Goal: Information Seeking & Learning: Learn about a topic

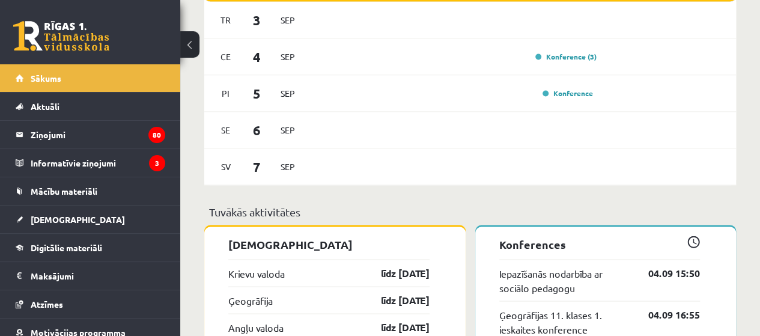
scroll to position [1141, 0]
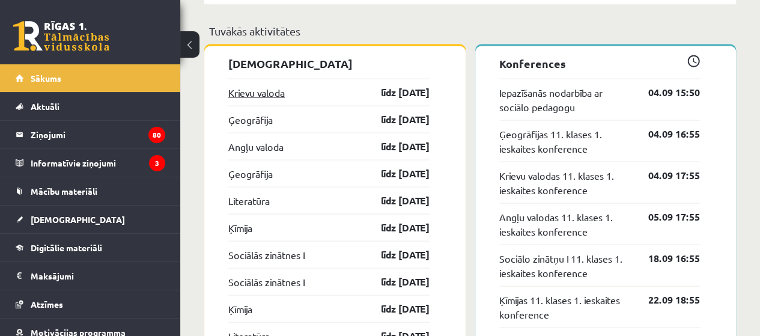
click at [268, 99] on link "Krievu valoda" at bounding box center [256, 92] width 56 height 14
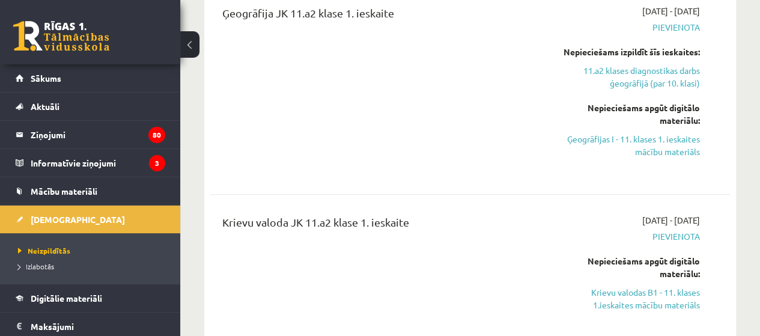
scroll to position [481, 0]
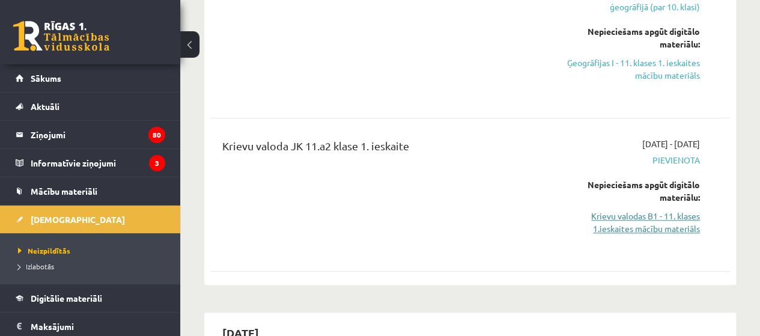
click at [633, 218] on link "Krievu valodas B1 - 11. klases 1.ieskaites mācību materiāls" at bounding box center [626, 222] width 147 height 25
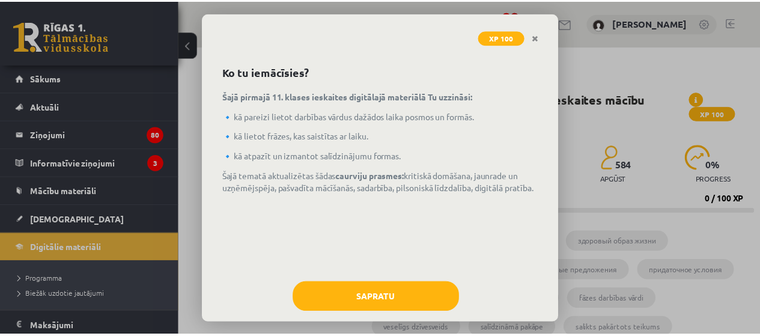
scroll to position [53, 0]
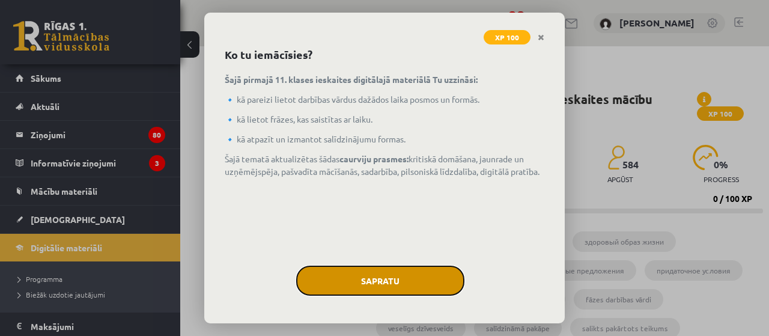
click at [423, 273] on button "Sapratu" at bounding box center [380, 281] width 168 height 30
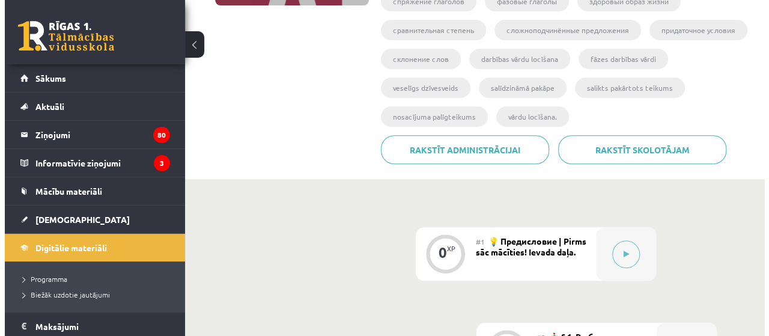
scroll to position [360, 0]
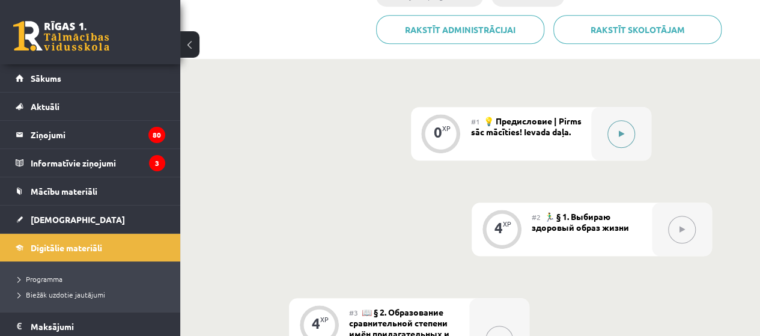
click at [612, 132] on button at bounding box center [621, 134] width 28 height 28
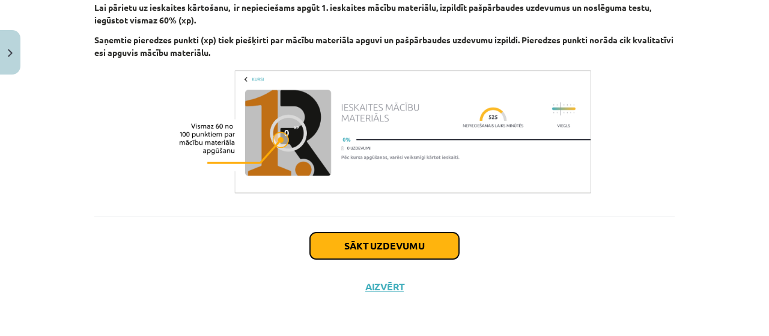
click at [446, 244] on button "Sākt uzdevumu" at bounding box center [384, 245] width 149 height 26
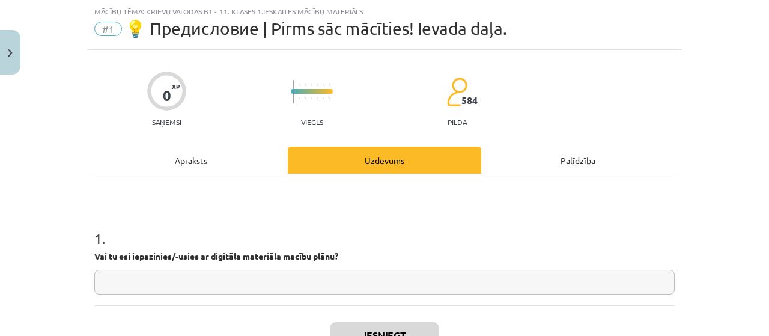
scroll to position [120, 0]
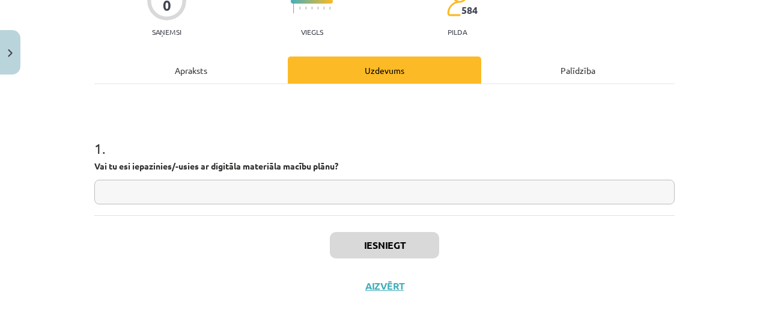
click at [374, 195] on input "text" at bounding box center [384, 192] width 580 height 25
type input "*"
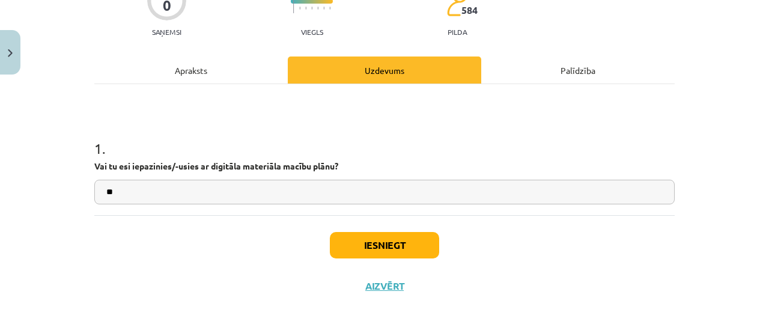
type input "*"
type input "**"
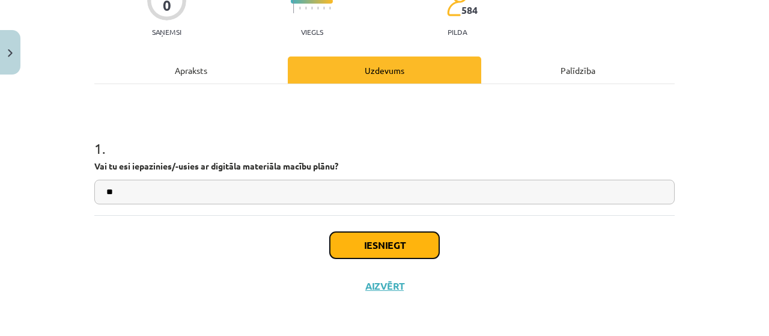
click at [420, 244] on button "Iesniegt" at bounding box center [384, 245] width 109 height 26
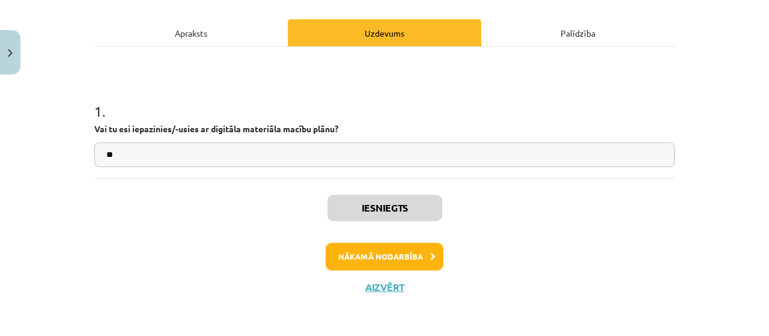
drag, startPoint x: 441, startPoint y: 243, endPoint x: 428, endPoint y: 249, distance: 14.0
click at [440, 243] on div "Nākamā nodarbība" at bounding box center [385, 257] width 566 height 28
click at [422, 253] on button "Nākamā nodarbība" at bounding box center [385, 257] width 118 height 28
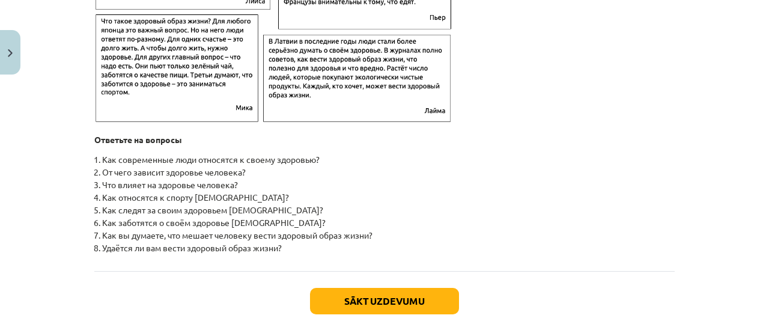
scroll to position [2031, 0]
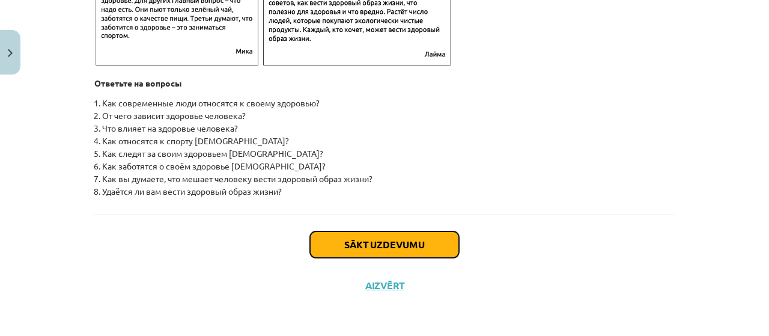
click at [372, 243] on button "Sākt uzdevumu" at bounding box center [384, 244] width 149 height 26
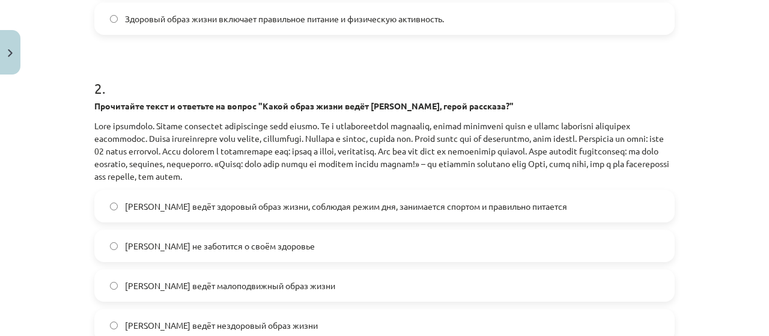
scroll to position [511, 0]
